Goal: Task Accomplishment & Management: Manage account settings

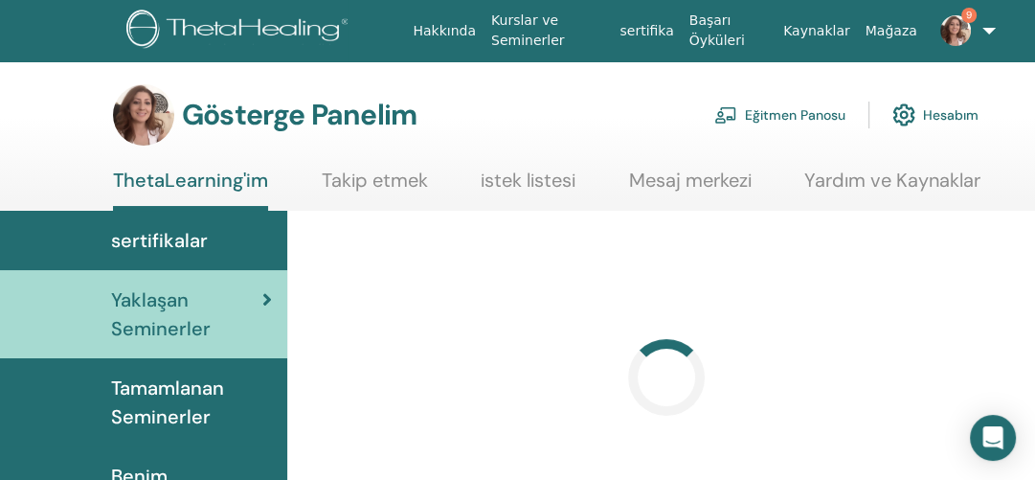
click at [777, 116] on font "Eğitmen Panosu" at bounding box center [795, 115] width 100 height 17
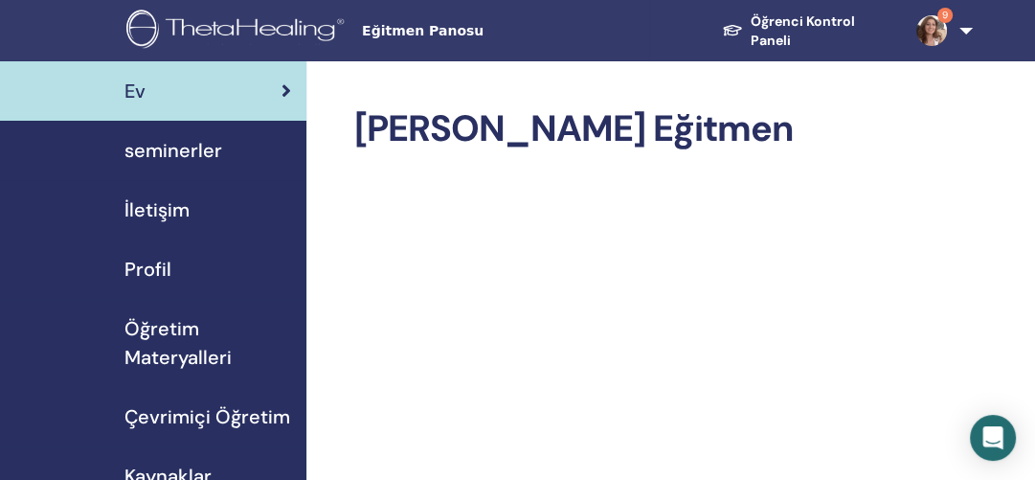
click at [203, 147] on font "seminerler" at bounding box center [173, 150] width 98 height 25
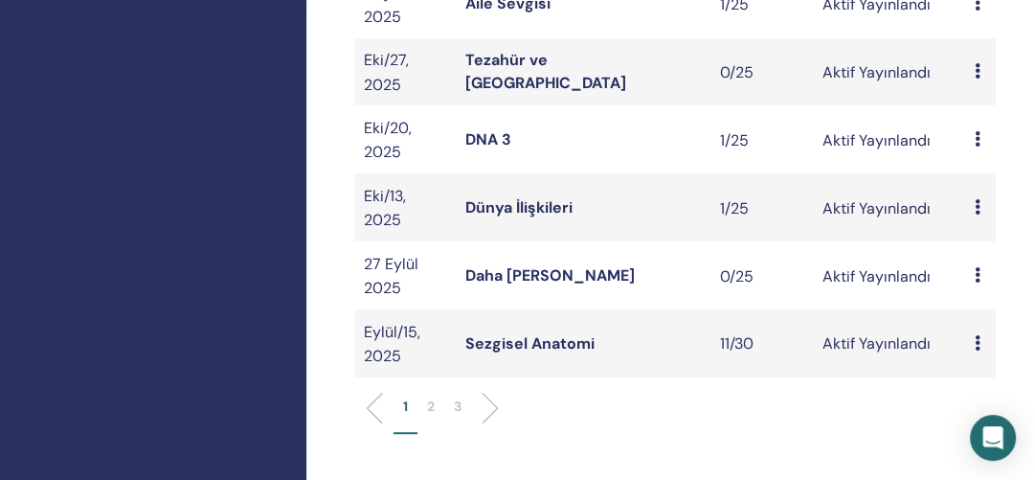
scroll to position [674, 0]
click at [431, 413] on font "2" at bounding box center [431, 404] width 8 height 17
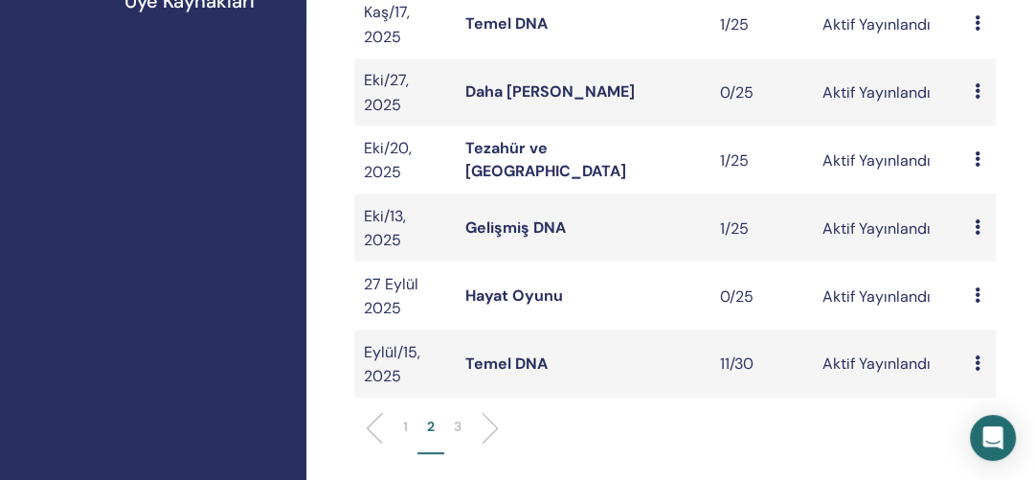
scroll to position [728, 0]
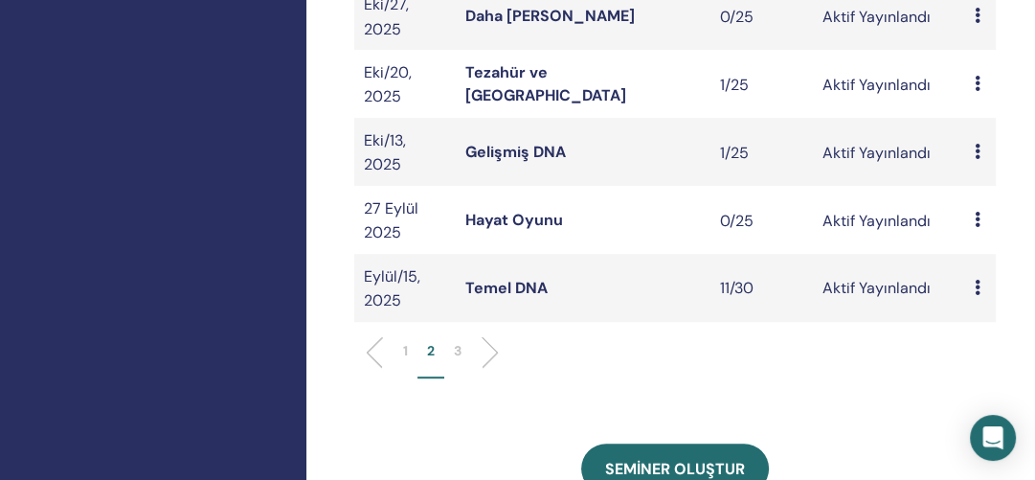
click at [529, 161] on font "Gelişmiş DNA" at bounding box center [515, 152] width 100 height 20
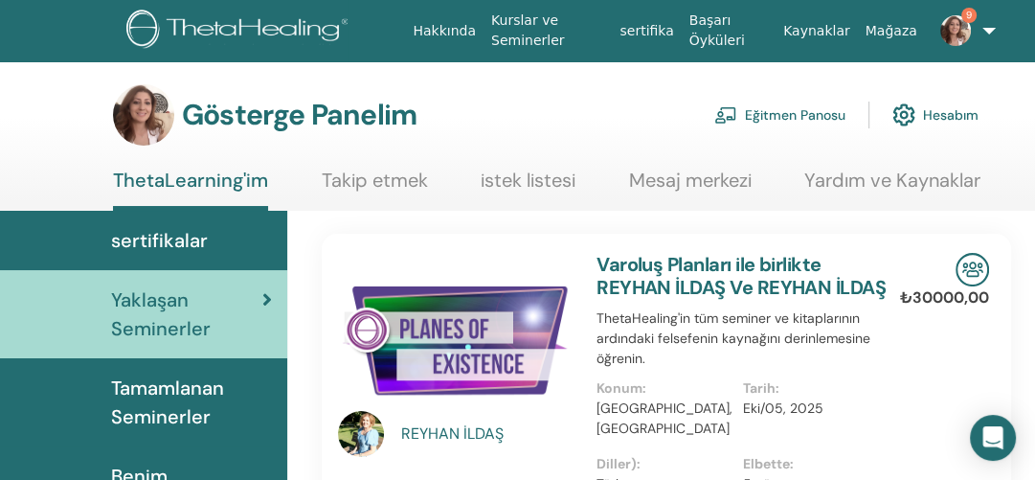
click at [774, 115] on font "Eğitmen Panosu" at bounding box center [795, 115] width 100 height 17
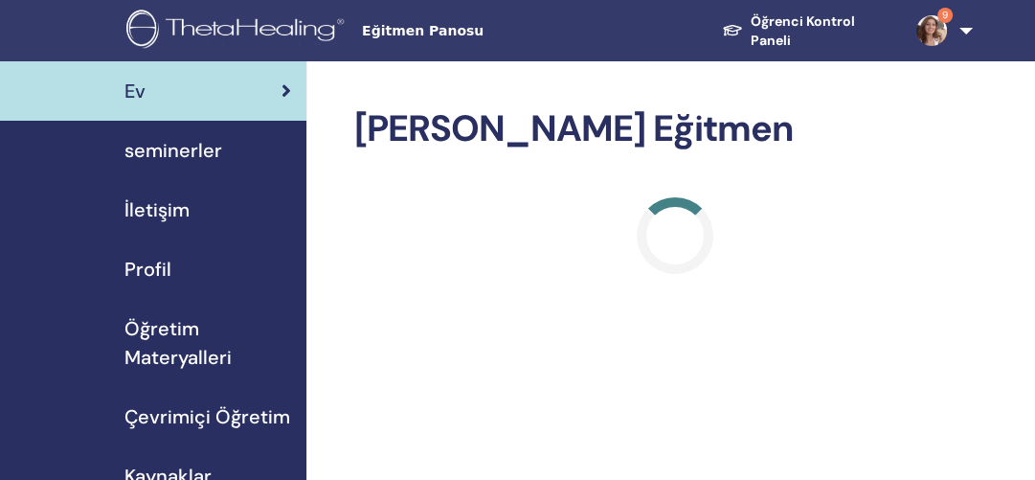
click at [191, 145] on font "seminerler" at bounding box center [173, 150] width 98 height 25
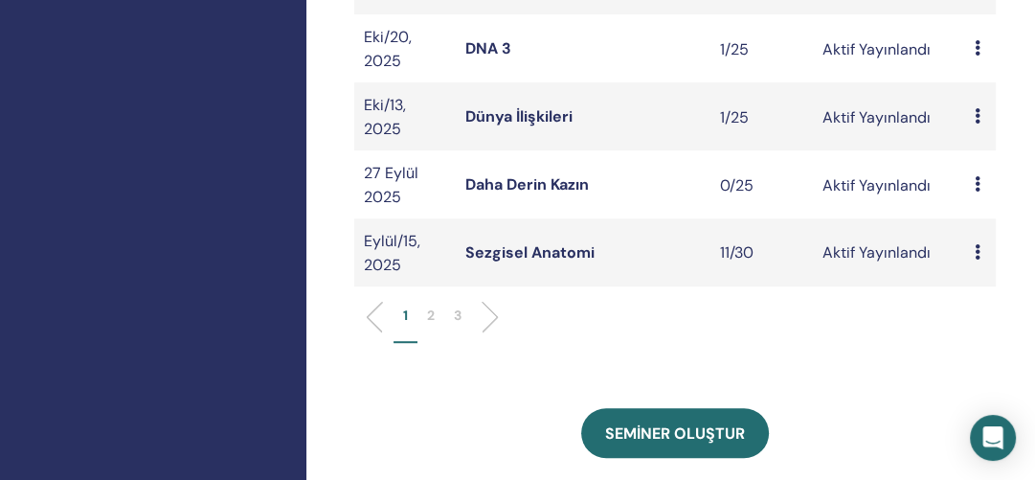
scroll to position [769, 0]
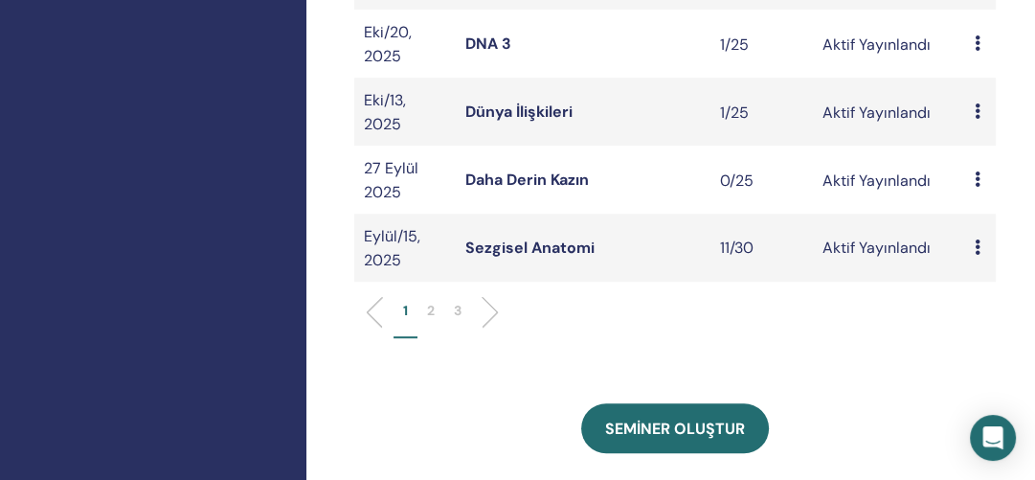
drag, startPoint x: 1038, startPoint y: 40, endPoint x: 1045, endPoint y: 188, distance: 147.6
click at [427, 319] on font "2" at bounding box center [431, 309] width 8 height 17
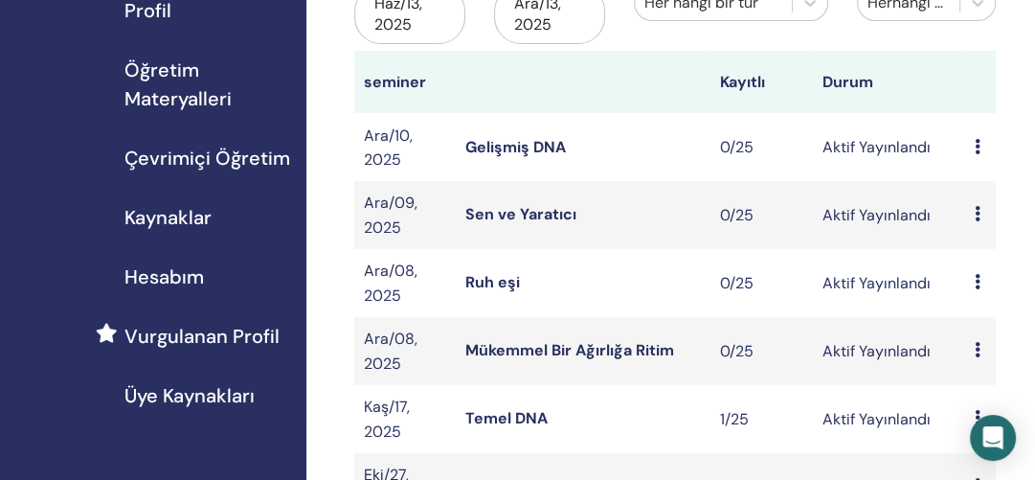
scroll to position [242, 0]
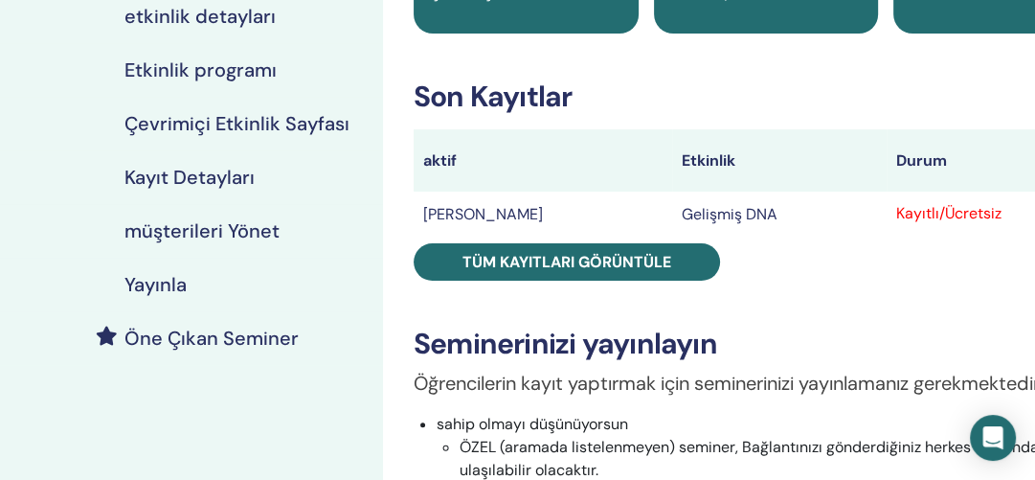
scroll to position [245, 0]
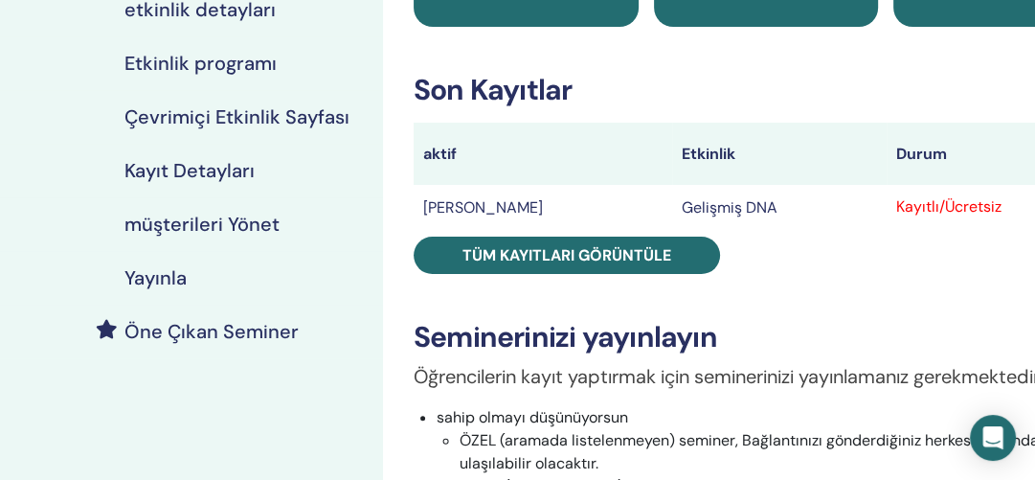
click at [255, 226] on font "müşterileri Yönet" at bounding box center [201, 224] width 155 height 25
